Goal: Task Accomplishment & Management: Manage account settings

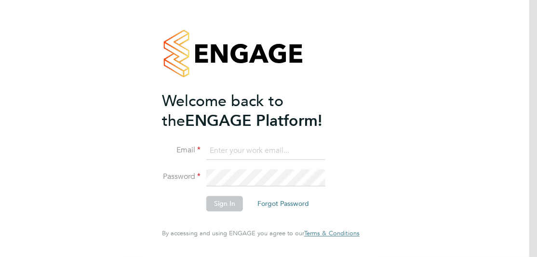
click at [223, 154] on input at bounding box center [265, 150] width 119 height 17
type input "[DOMAIN_NAME][EMAIL_ADDRESS][DOMAIN_NAME]"
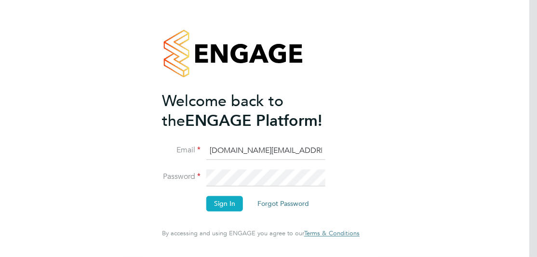
click at [218, 205] on button "Sign In" at bounding box center [224, 203] width 37 height 15
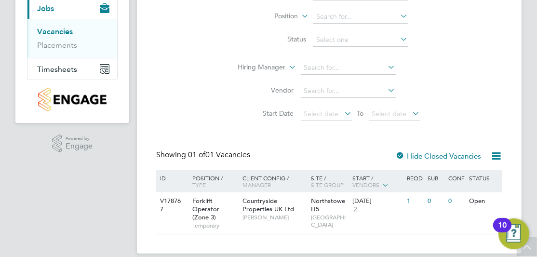
scroll to position [129, 0]
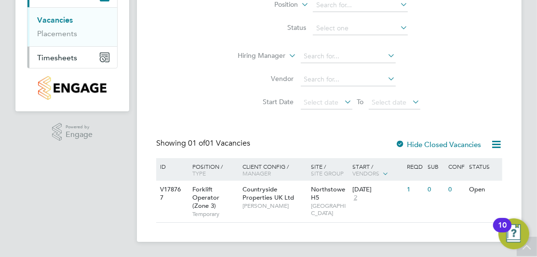
click at [83, 53] on button "Timesheets" at bounding box center [72, 57] width 90 height 21
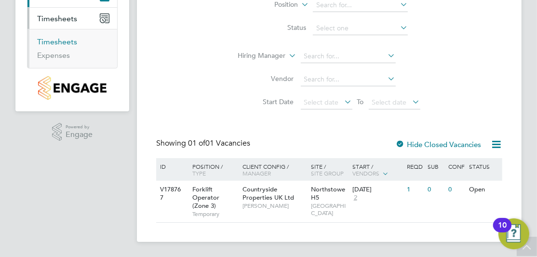
click at [58, 42] on link "Timesheets" at bounding box center [57, 41] width 40 height 9
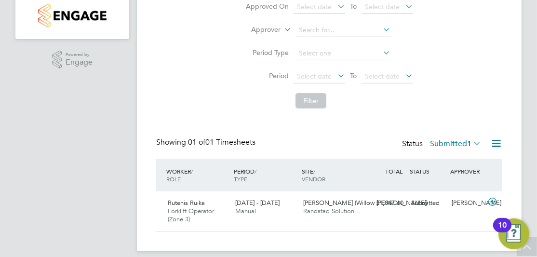
scroll to position [210, 0]
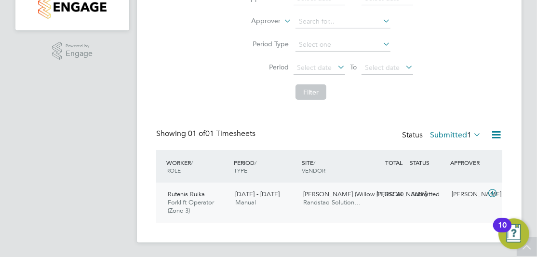
click at [175, 200] on span "Forklift Operator (Zone 3)" at bounding box center [191, 206] width 46 height 16
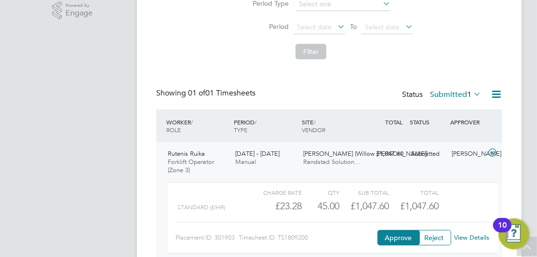
scroll to position [297, 0]
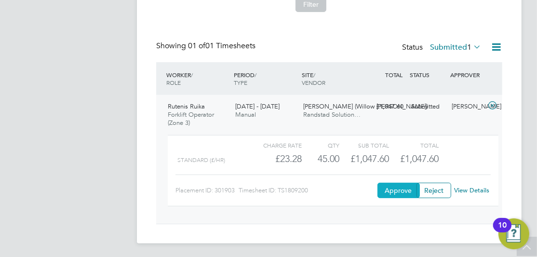
click at [400, 192] on button "Approve" at bounding box center [398, 190] width 42 height 15
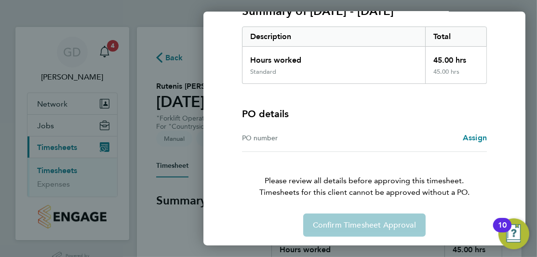
scroll to position [148, 0]
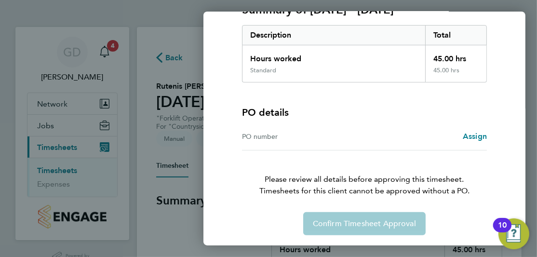
click at [352, 228] on div "Confirm Timesheet Approval" at bounding box center [364, 223] width 268 height 23
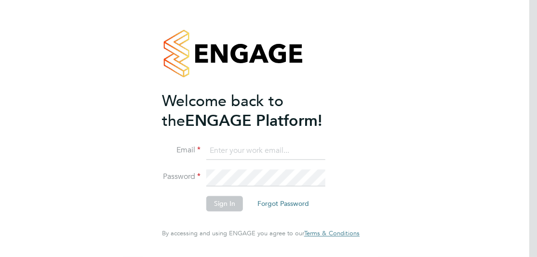
click at [221, 155] on input at bounding box center [265, 150] width 119 height 17
type input "gareth.day@vistry.co.uk"
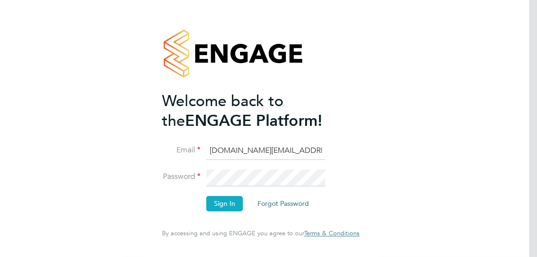
click at [225, 202] on button "Sign In" at bounding box center [224, 203] width 37 height 15
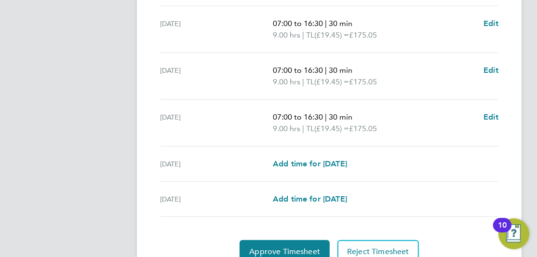
scroll to position [437, 0]
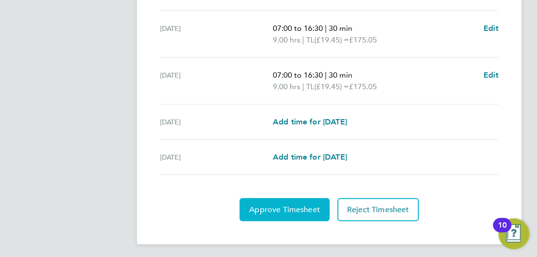
click at [264, 209] on span "Approve Timesheet" at bounding box center [284, 210] width 71 height 10
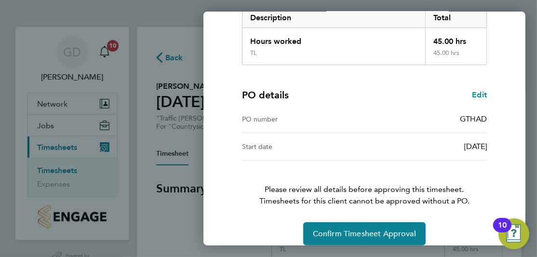
scroll to position [176, 0]
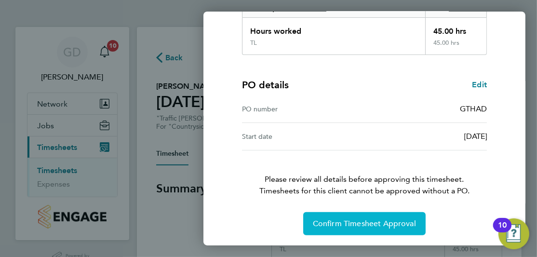
click at [345, 224] on span "Confirm Timesheet Approval" at bounding box center [364, 224] width 103 height 10
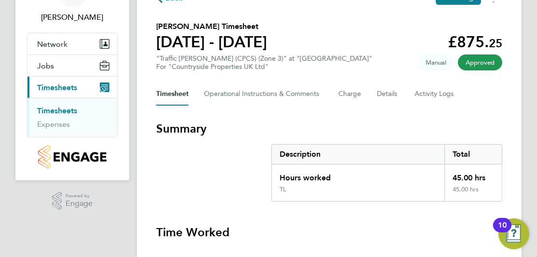
scroll to position [53, 0]
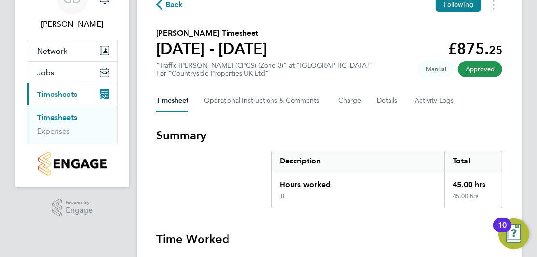
click at [55, 121] on li "Timesheets" at bounding box center [73, 119] width 72 height 13
click at [54, 128] on link "Expenses" at bounding box center [53, 130] width 33 height 9
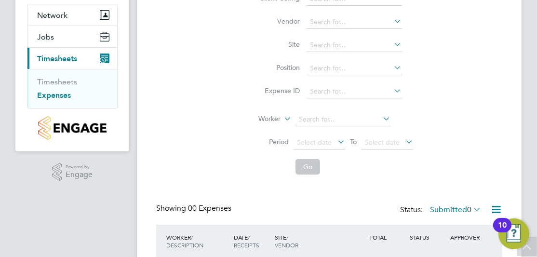
scroll to position [48, 0]
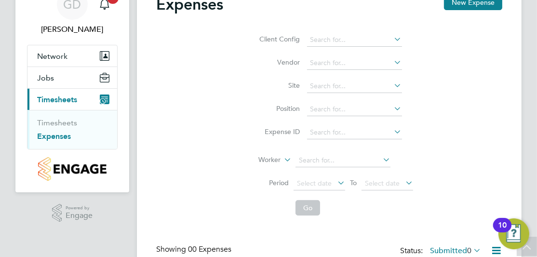
click at [55, 96] on span "Timesheets" at bounding box center [57, 99] width 40 height 9
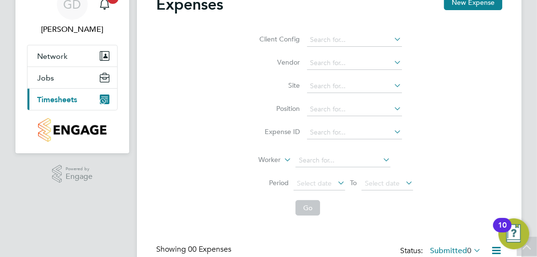
click at [55, 96] on span "Timesheets" at bounding box center [57, 99] width 40 height 9
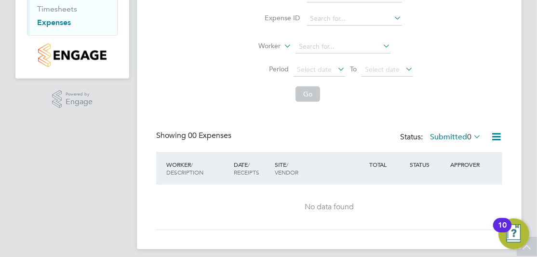
scroll to position [168, 0]
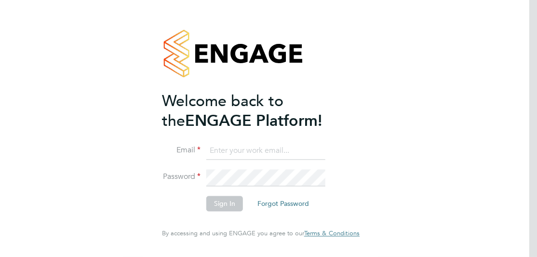
click at [230, 148] on input at bounding box center [265, 150] width 119 height 17
type input "gareth.day@vistry.co.uk"
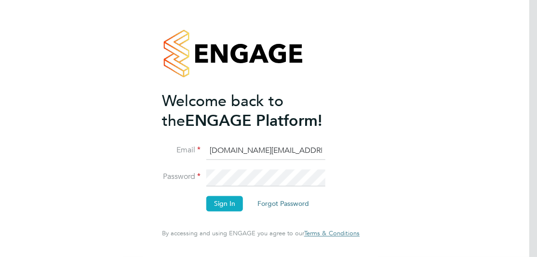
click at [221, 204] on button "Sign In" at bounding box center [224, 203] width 37 height 15
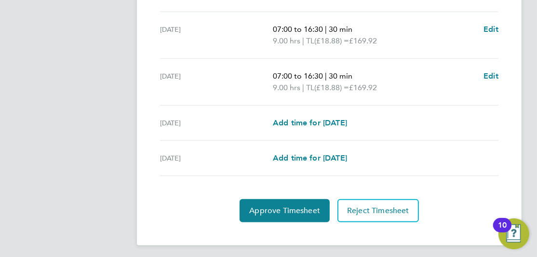
scroll to position [425, 0]
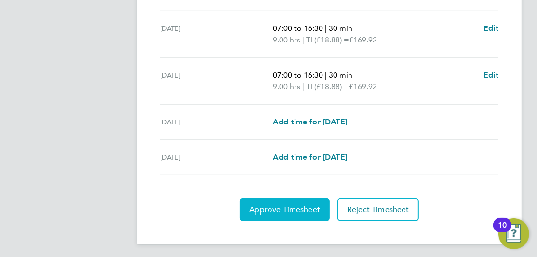
click at [278, 207] on span "Approve Timesheet" at bounding box center [284, 210] width 71 height 10
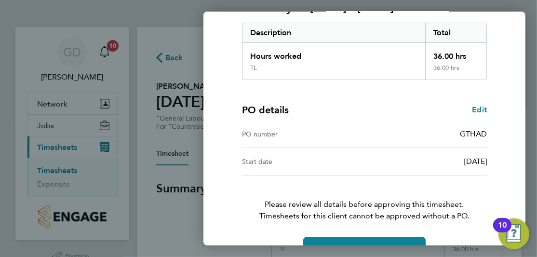
scroll to position [176, 0]
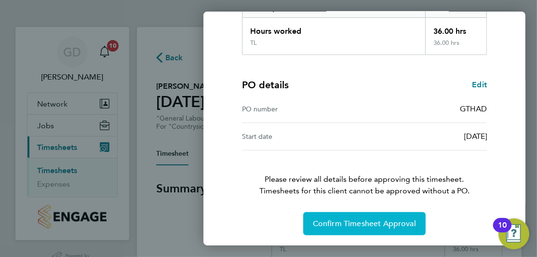
click at [339, 223] on span "Confirm Timesheet Approval" at bounding box center [364, 224] width 103 height 10
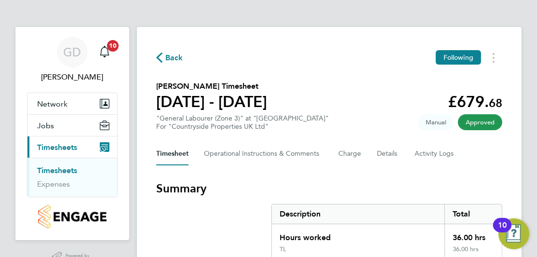
click at [62, 170] on link "Timesheets" at bounding box center [57, 170] width 40 height 9
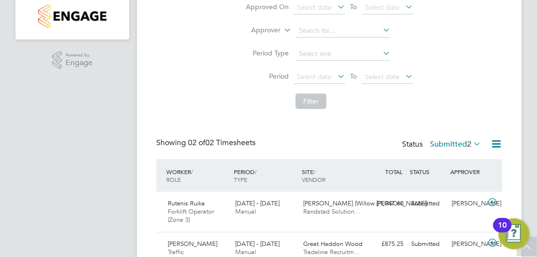
scroll to position [250, 0]
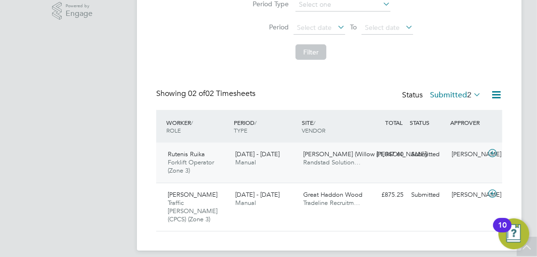
click at [181, 160] on span "Forklift Operator (Zone 3)" at bounding box center [191, 166] width 46 height 16
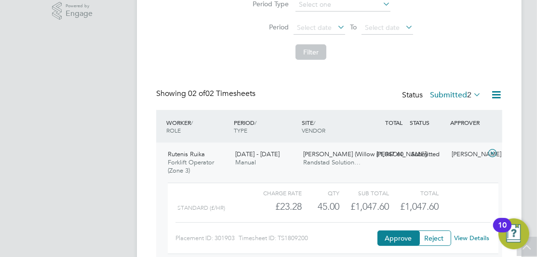
scroll to position [338, 0]
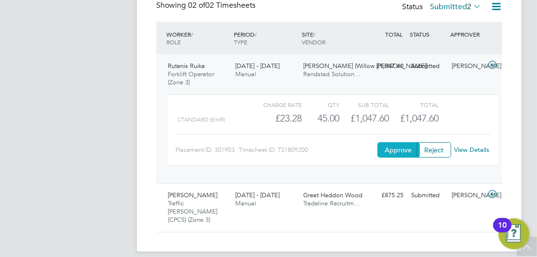
click at [390, 151] on button "Approve" at bounding box center [398, 149] width 42 height 15
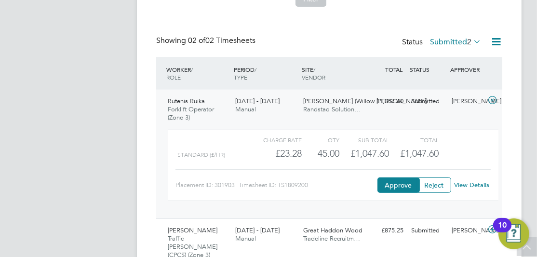
scroll to position [290, 0]
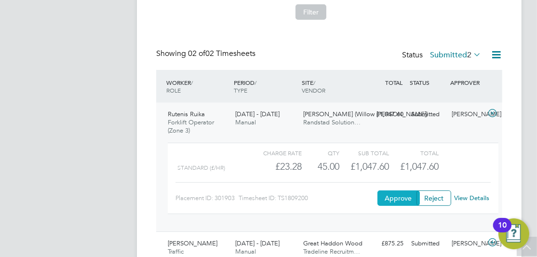
click at [377, 193] on button "Approve" at bounding box center [398, 197] width 42 height 15
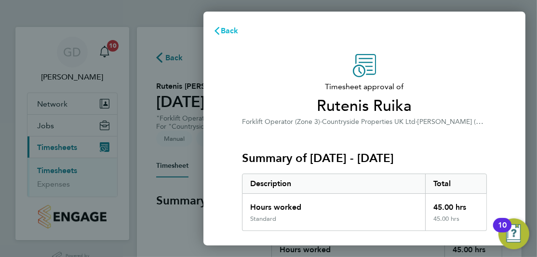
click at [217, 29] on icon "button" at bounding box center [217, 31] width 5 height 8
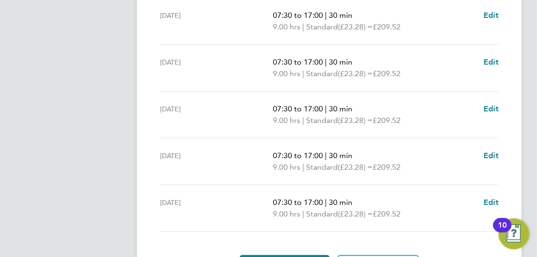
scroll to position [367, 0]
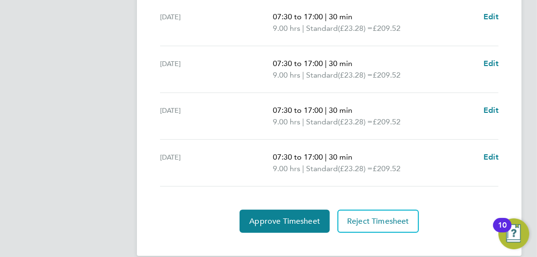
click at [273, 194] on section "Time Worked Mon 18 Aug 07:30 to 17:00 | 30 min 9.00 hrs | Standard (£23.28) = £…" at bounding box center [329, 81] width 346 height 303
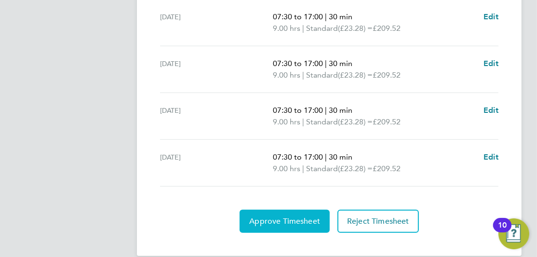
click at [275, 216] on span "Approve Timesheet" at bounding box center [284, 221] width 71 height 10
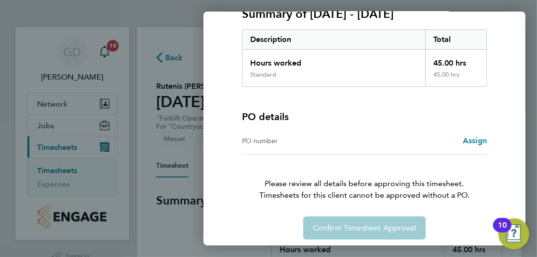
scroll to position [148, 0]
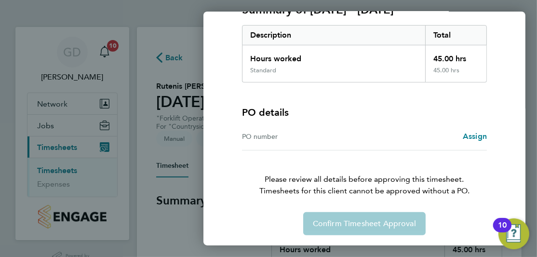
click at [158, 81] on div "Back Timesheet approval of Rutenis Ruika Forklift Operator (Zone 3) · Countrysi…" at bounding box center [268, 128] width 537 height 257
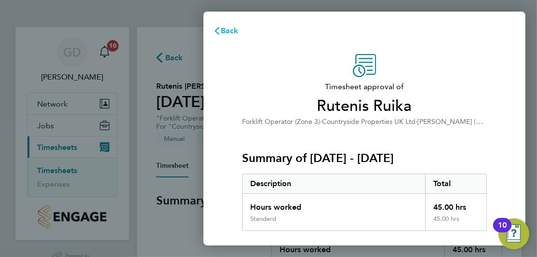
click at [217, 30] on icon "button" at bounding box center [217, 31] width 8 height 8
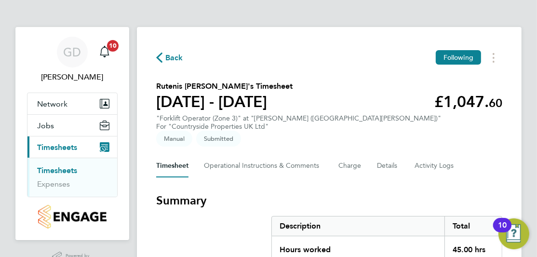
click at [55, 151] on button "Current page: Timesheets" at bounding box center [72, 146] width 90 height 21
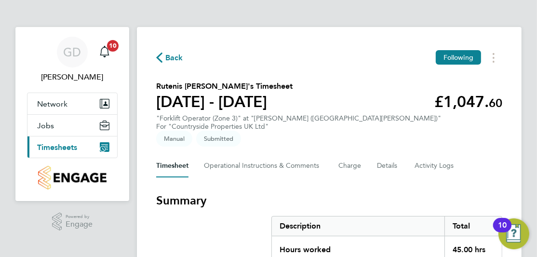
click at [57, 144] on span "Timesheets" at bounding box center [57, 147] width 40 height 9
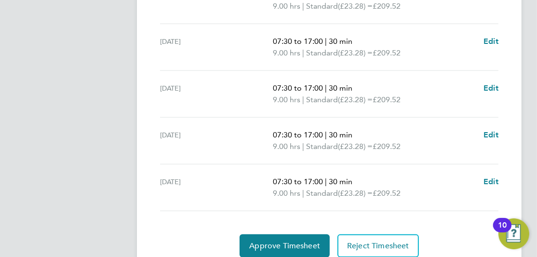
scroll to position [367, 0]
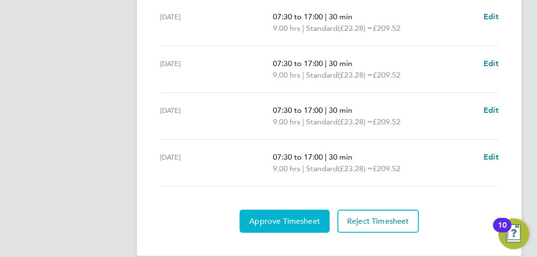
click at [279, 216] on span "Approve Timesheet" at bounding box center [284, 221] width 71 height 10
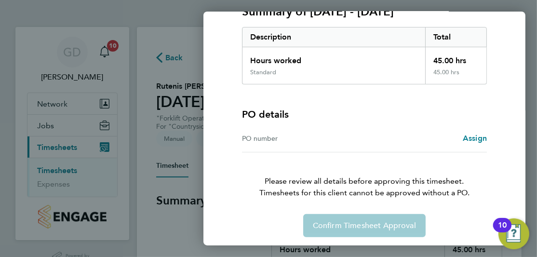
scroll to position [148, 0]
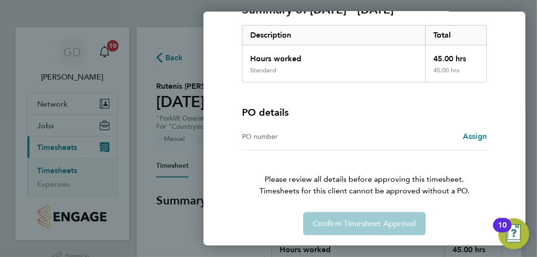
click at [111, 88] on div "Back Timesheet approval of Rutenis Ruika Forklift Operator (Zone 3) · Countrysi…" at bounding box center [268, 128] width 537 height 257
